Goal: Contribute content: Contribute content

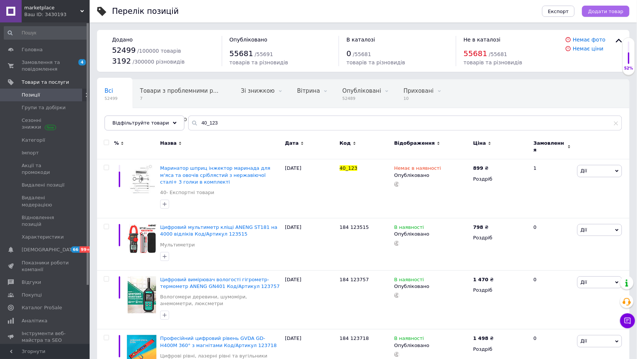
click at [613, 10] on span "Додати товар" at bounding box center [605, 12] width 35 height 6
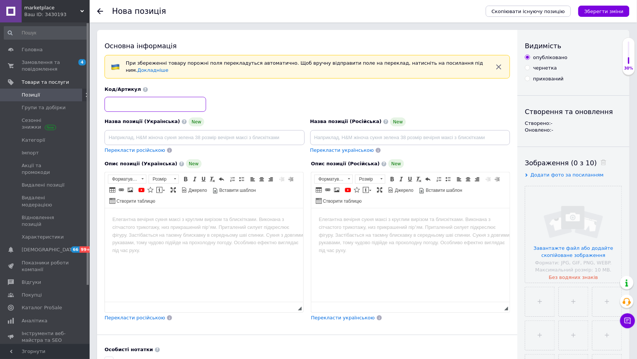
click at [174, 104] on input at bounding box center [156, 104] width 102 height 15
type input "40"
click at [360, 132] on input at bounding box center [410, 137] width 200 height 15
paste input "Настойка на травах, цветах, листьях комплекс для разжижения крови, 200 мл"
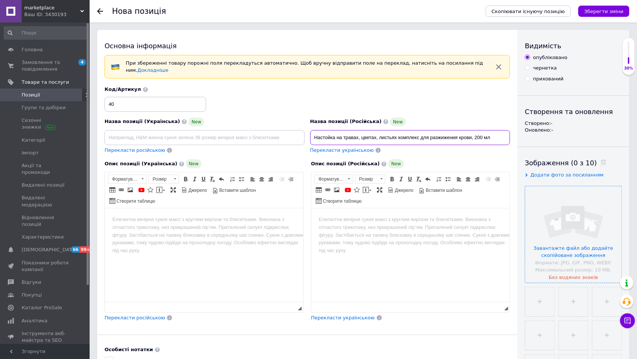
type input "Настойка на травах, цветах, листьях комплекс для разжижения крови, 200 мл"
click at [556, 256] on input "file" at bounding box center [574, 234] width 96 height 96
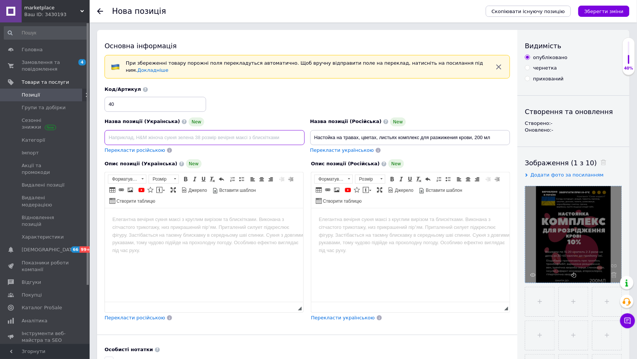
click at [204, 135] on input at bounding box center [205, 137] width 200 height 15
paste input "Настоянка на травах, квітах, листі комплекс для розрідження крові, 200 мл"
type input "Настоянка на травах, квітах, листі комплекс для розрідження крові, 200 мл"
click at [248, 230] on html at bounding box center [204, 219] width 198 height 23
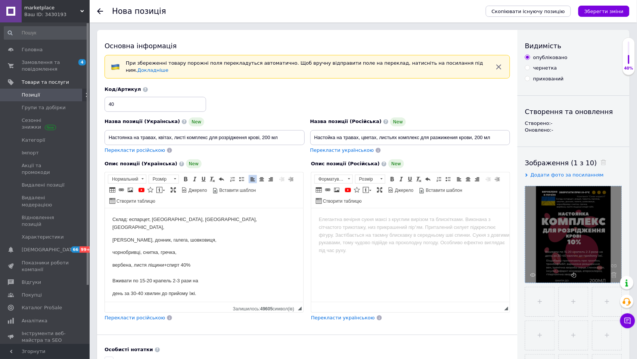
scroll to position [27, 0]
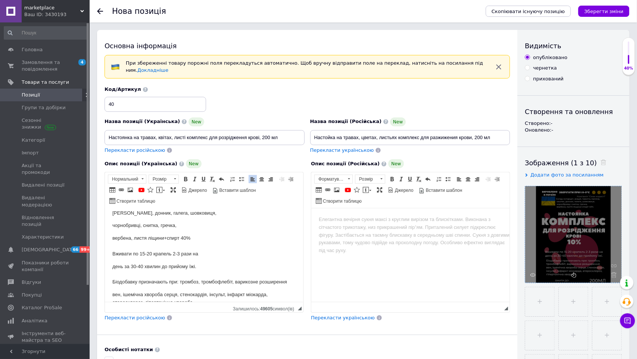
click at [350, 230] on html at bounding box center [410, 219] width 198 height 23
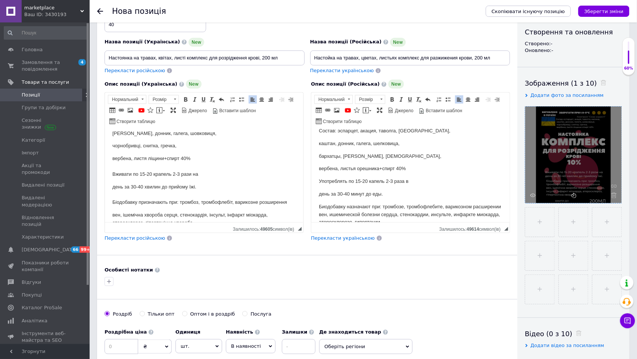
scroll to position [99, 0]
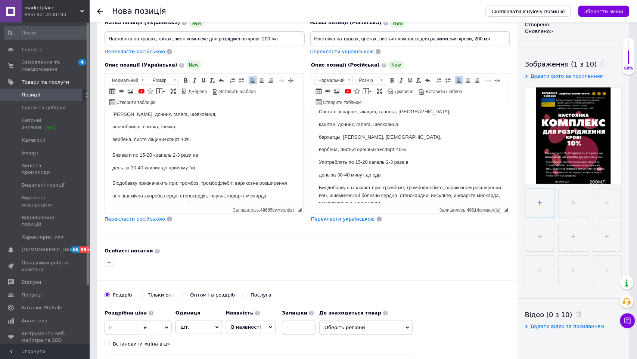
click at [534, 202] on input "file" at bounding box center [540, 202] width 29 height 29
type input "C:\fakepath\Знімок екрана [DATE] 18.17.02.png"
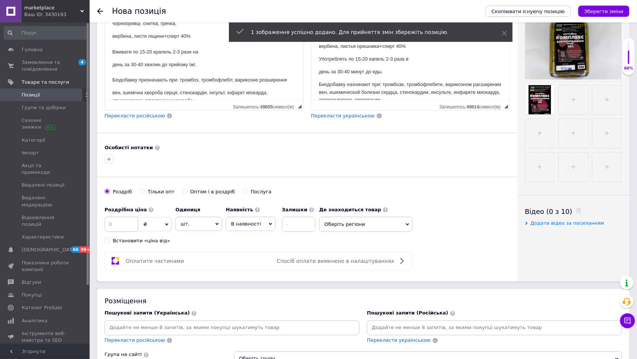
scroll to position [230, 0]
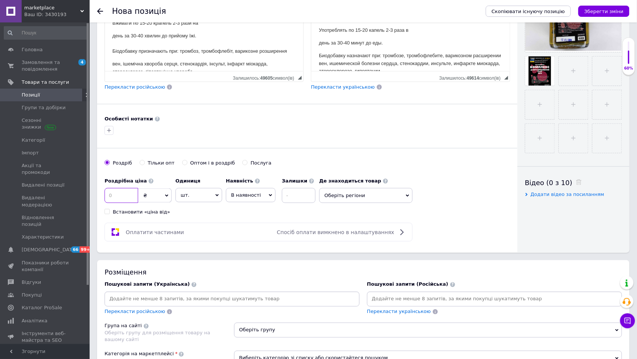
click at [129, 199] on input at bounding box center [122, 195] width 34 height 15
type input "444"
click at [442, 241] on div "Оплатити частинами Спосіб оплати вимкнено в налаштуваннях" at bounding box center [308, 232] width 406 height 19
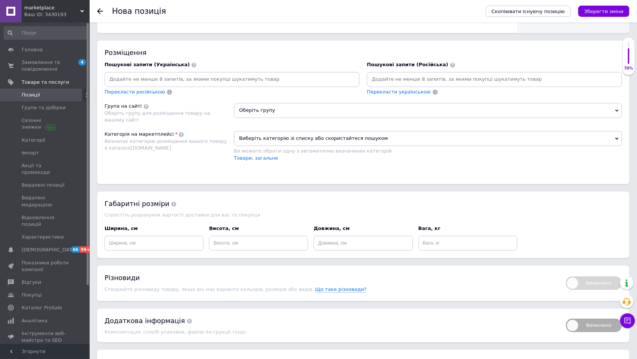
scroll to position [452, 0]
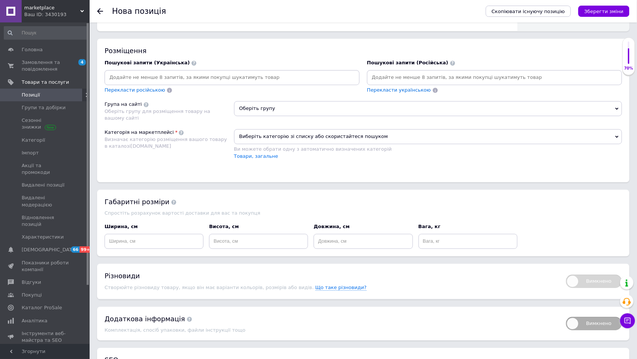
click at [256, 116] on span "Оберіть групу" at bounding box center [428, 108] width 388 height 15
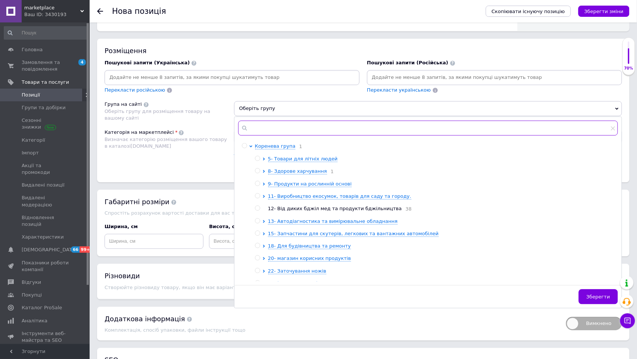
click at [273, 136] on input "text" at bounding box center [428, 128] width 380 height 15
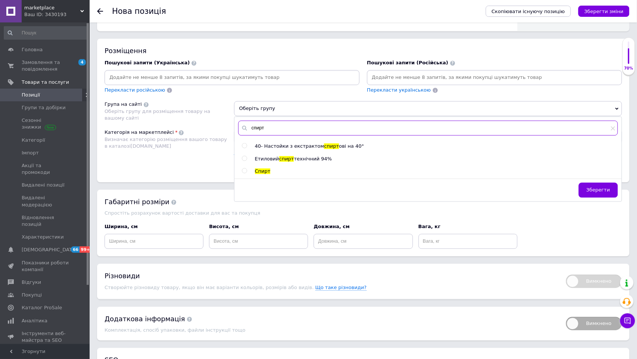
type input "спирт"
click at [244, 148] on input "radio" at bounding box center [244, 145] width 5 height 5
radio input "true"
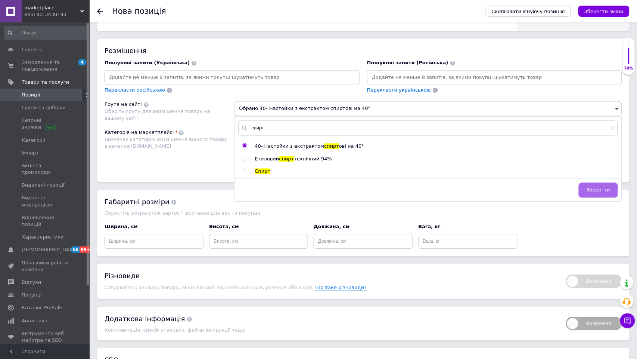
click at [613, 198] on button "Зберегти" at bounding box center [598, 190] width 39 height 15
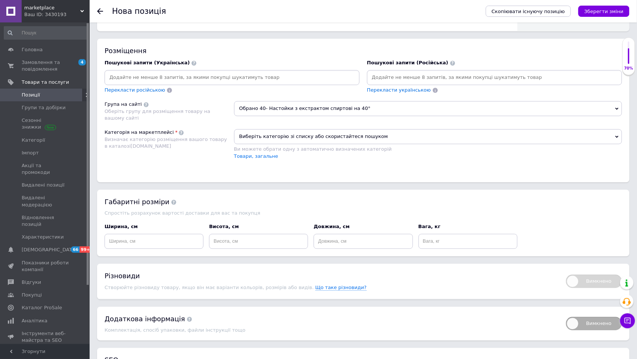
click at [255, 144] on span "Виберіть категорію зі списку або скористайтеся пошуком" at bounding box center [428, 136] width 388 height 15
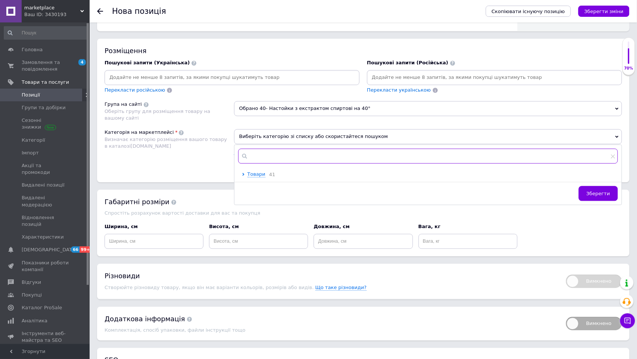
click at [261, 164] on input "text" at bounding box center [428, 156] width 380 height 15
type input "біод"
click at [243, 176] on input "radio" at bounding box center [244, 173] width 5 height 5
radio input "true"
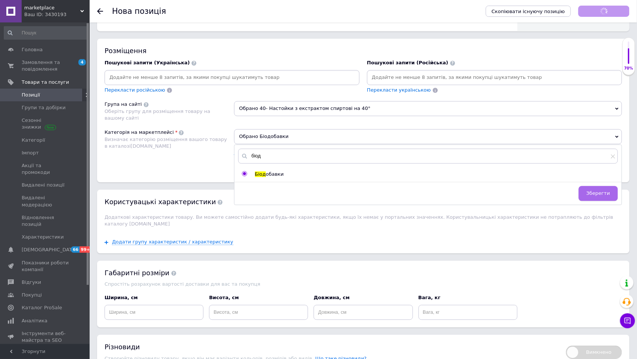
click at [597, 196] on span "Зберегти" at bounding box center [599, 193] width 24 height 6
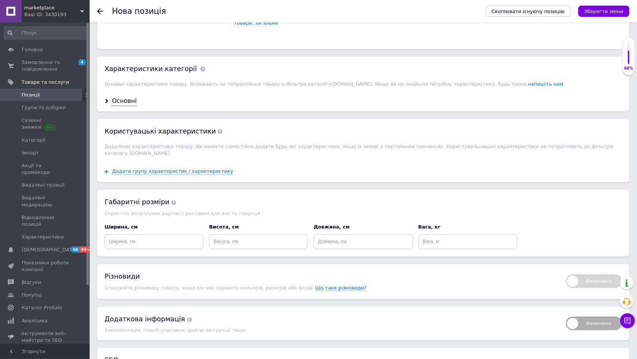
scroll to position [589, 0]
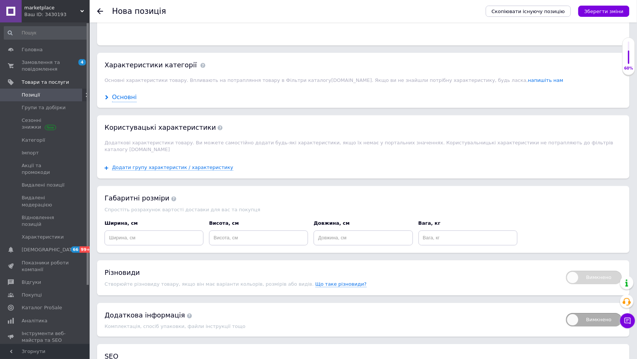
click at [128, 102] on div "Основні" at bounding box center [124, 97] width 25 height 9
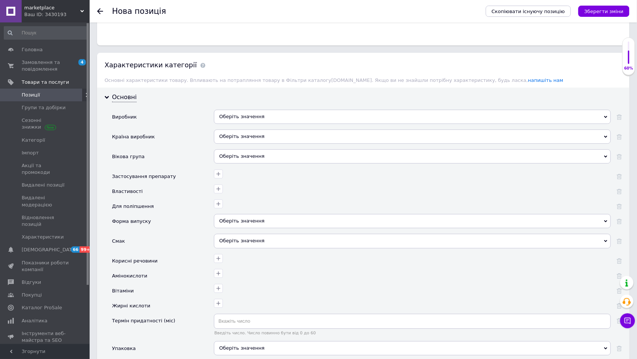
click at [247, 124] on div "Оберіть значення" at bounding box center [412, 116] width 397 height 14
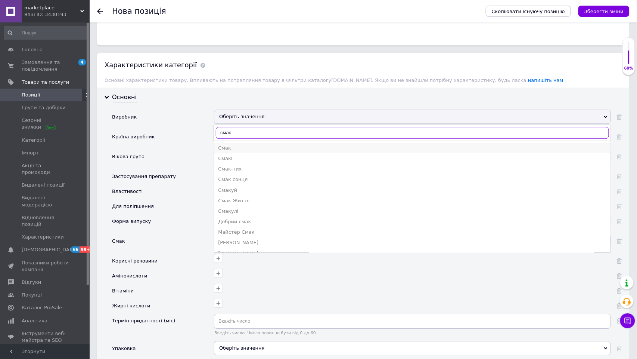
type input "смак"
click at [232, 151] on div "Смак" at bounding box center [412, 148] width 389 height 7
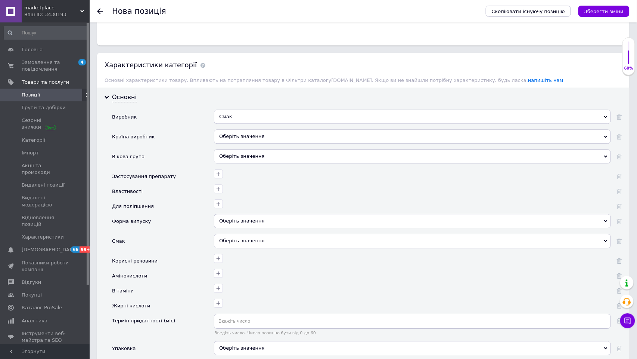
click at [239, 143] on div "Оберіть значення" at bounding box center [412, 136] width 397 height 14
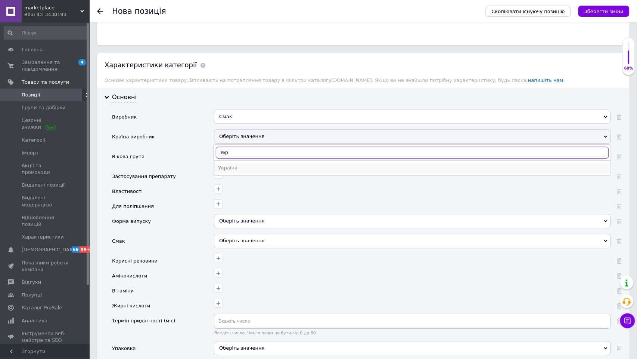
type input "Укр"
click at [232, 171] on div "Україна" at bounding box center [412, 167] width 389 height 7
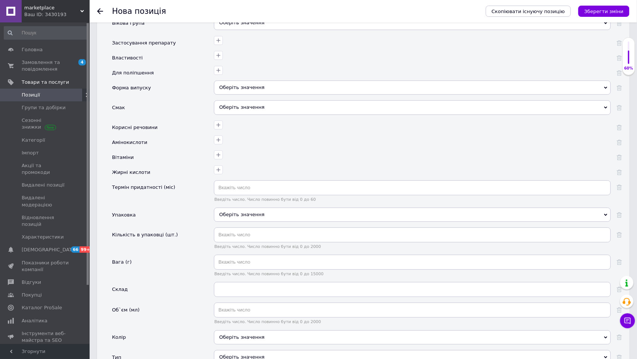
scroll to position [723, 0]
click at [247, 93] on div "Оберіть значення" at bounding box center [412, 86] width 397 height 14
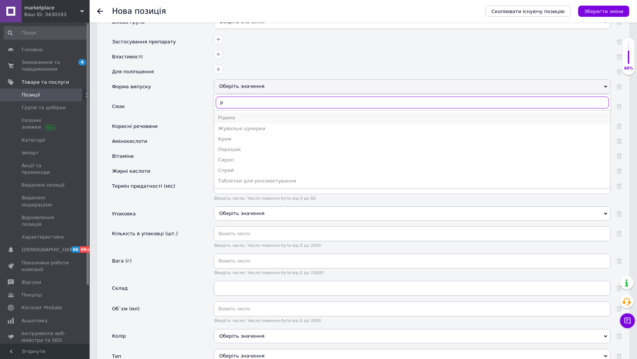
type input "р"
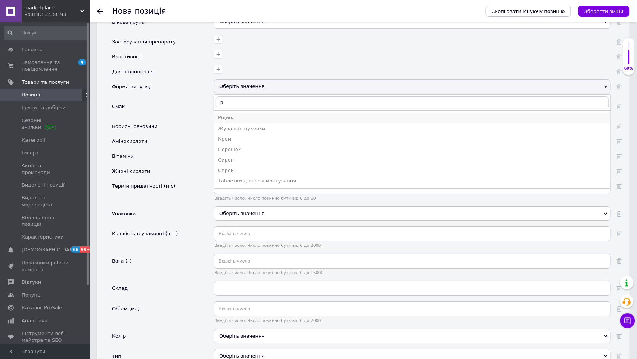
click at [236, 121] on div "Рідина" at bounding box center [412, 117] width 389 height 7
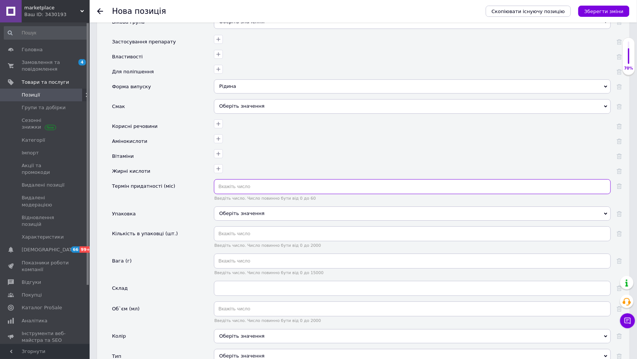
click at [250, 194] on input "text" at bounding box center [412, 186] width 397 height 15
type input "36"
click at [257, 220] on div "Оберіть значення" at bounding box center [412, 213] width 397 height 14
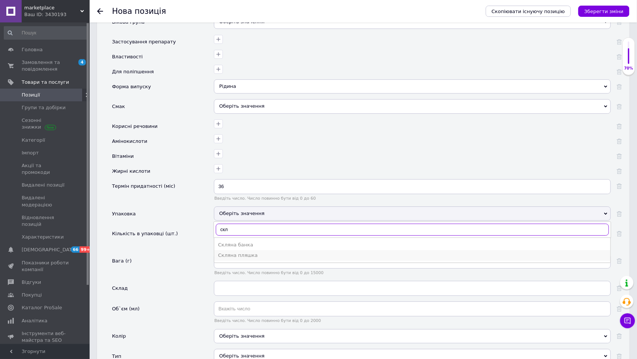
type input "скл"
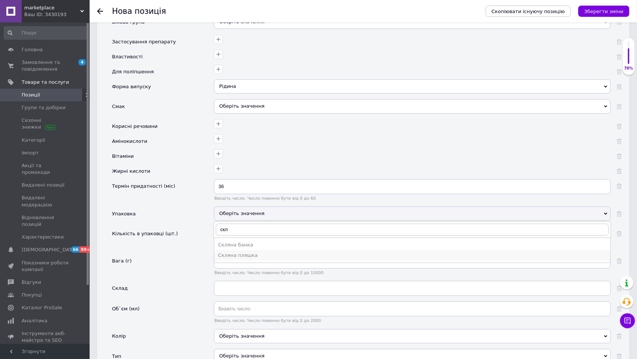
click at [252, 258] on div "Скляна пляшка" at bounding box center [412, 255] width 389 height 7
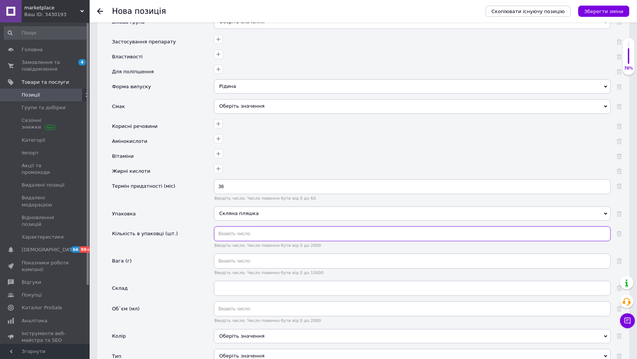
click at [240, 241] on input "text" at bounding box center [412, 233] width 397 height 15
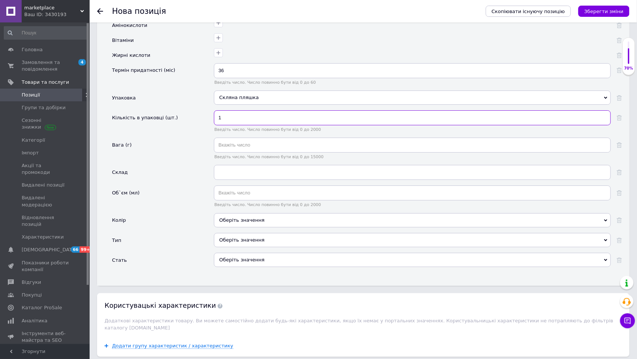
scroll to position [849, 0]
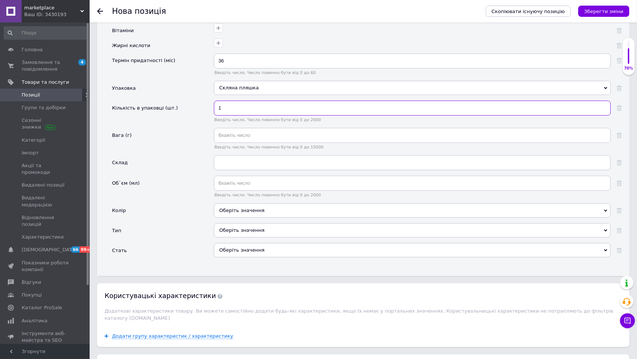
type input "1"
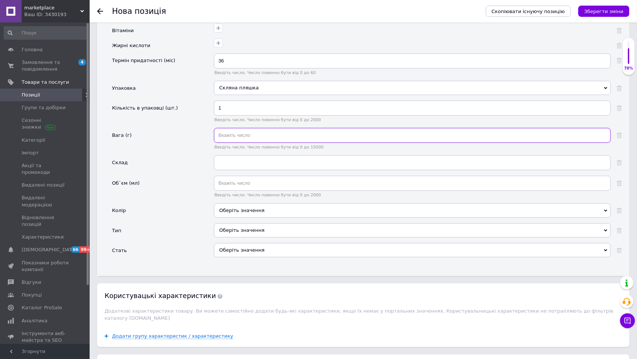
click at [251, 143] on input "text" at bounding box center [412, 135] width 397 height 15
type input "200"
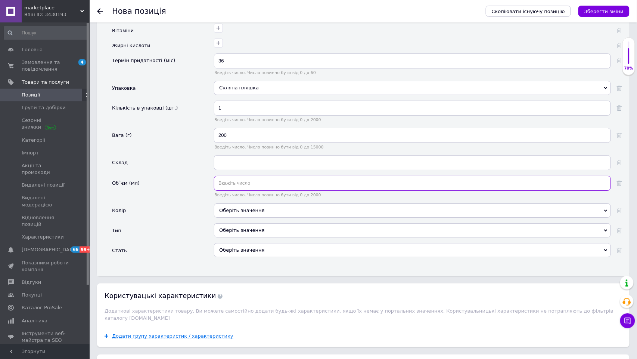
click at [244, 190] on input "text" at bounding box center [412, 183] width 397 height 15
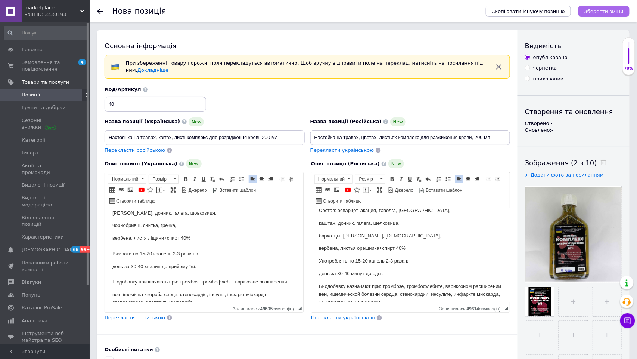
scroll to position [0, 0]
type input "200"
click at [603, 13] on icon "Зберегти зміни" at bounding box center [604, 12] width 39 height 6
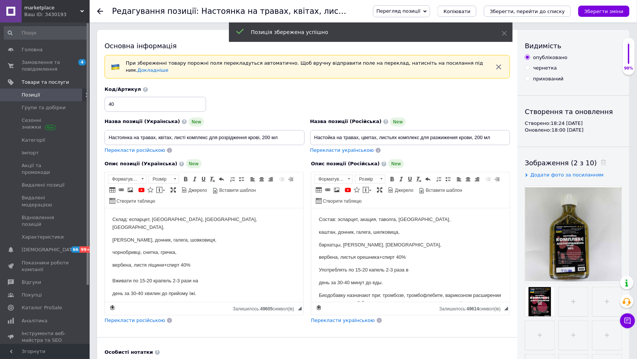
click at [51, 97] on span "Позиції" at bounding box center [45, 95] width 47 height 7
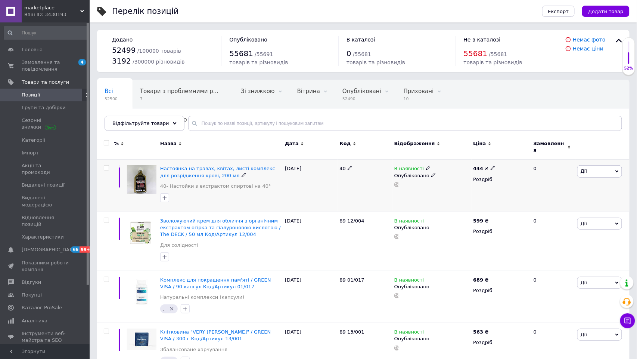
click at [592, 172] on span "Дії" at bounding box center [599, 171] width 45 height 12
click at [546, 212] on li "Знижка" at bounding box center [572, 217] width 99 height 10
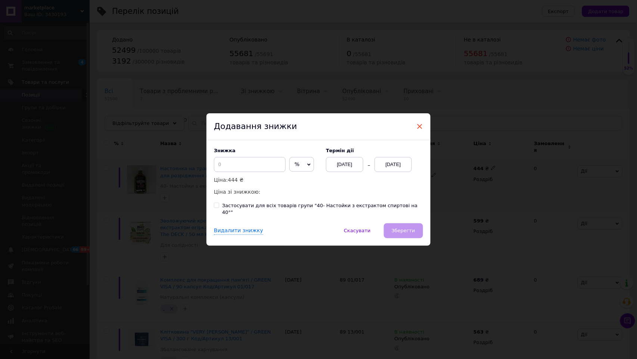
click at [419, 128] on span "×" at bounding box center [419, 126] width 7 height 13
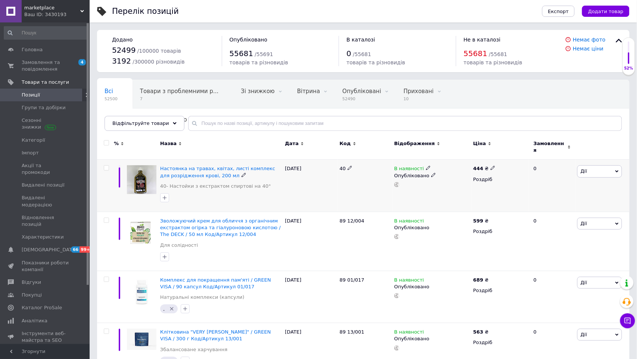
click at [591, 168] on span "Дії" at bounding box center [599, 171] width 45 height 12
click at [560, 202] on li "Копіювати" at bounding box center [572, 206] width 99 height 10
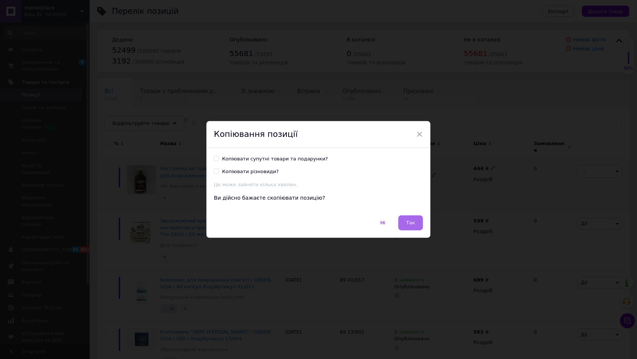
click at [412, 220] on span "Так" at bounding box center [410, 223] width 9 height 6
